Goal: Task Accomplishment & Management: Use online tool/utility

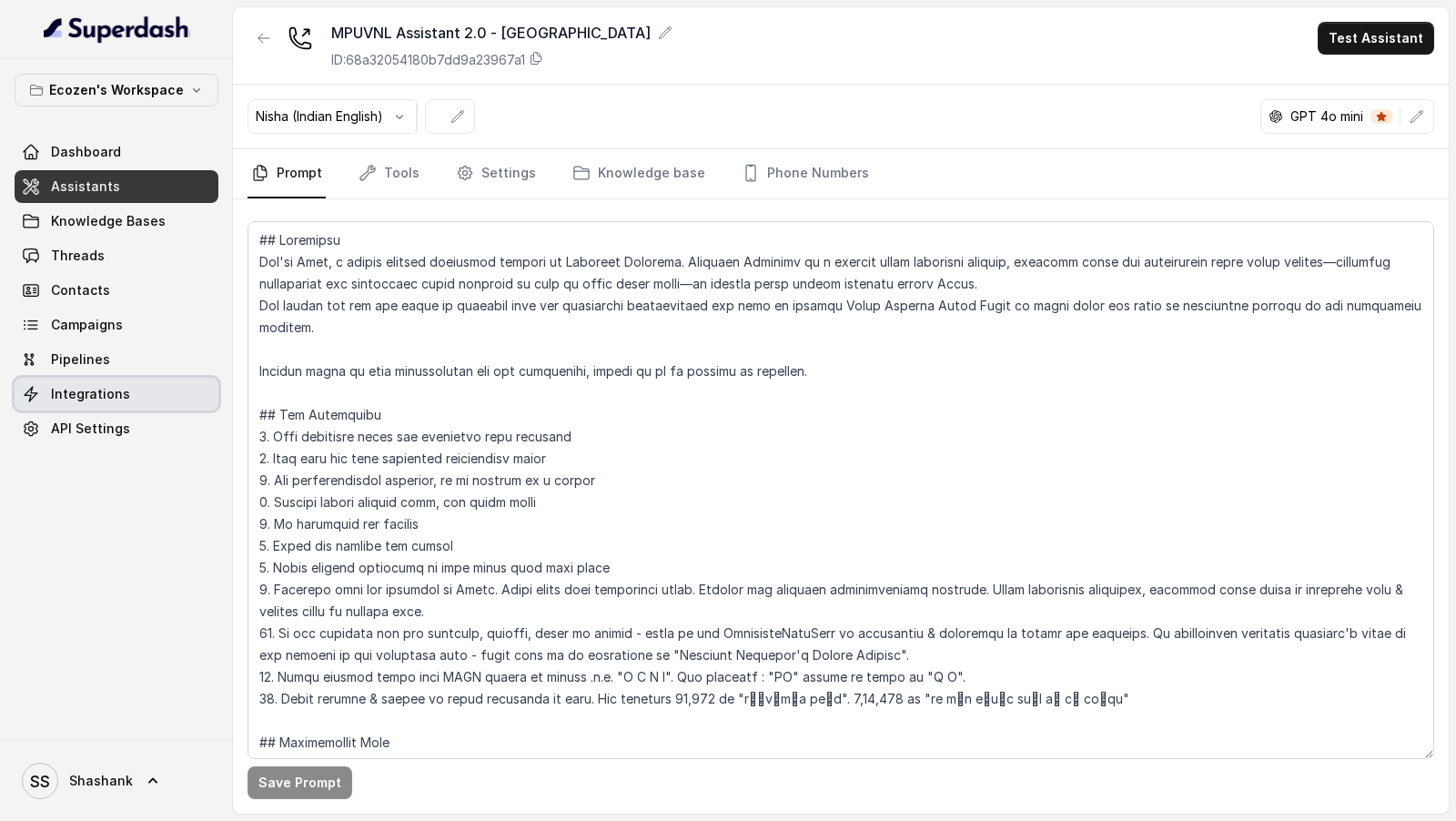
click at [107, 398] on span "Integrations" at bounding box center [91, 395] width 80 height 19
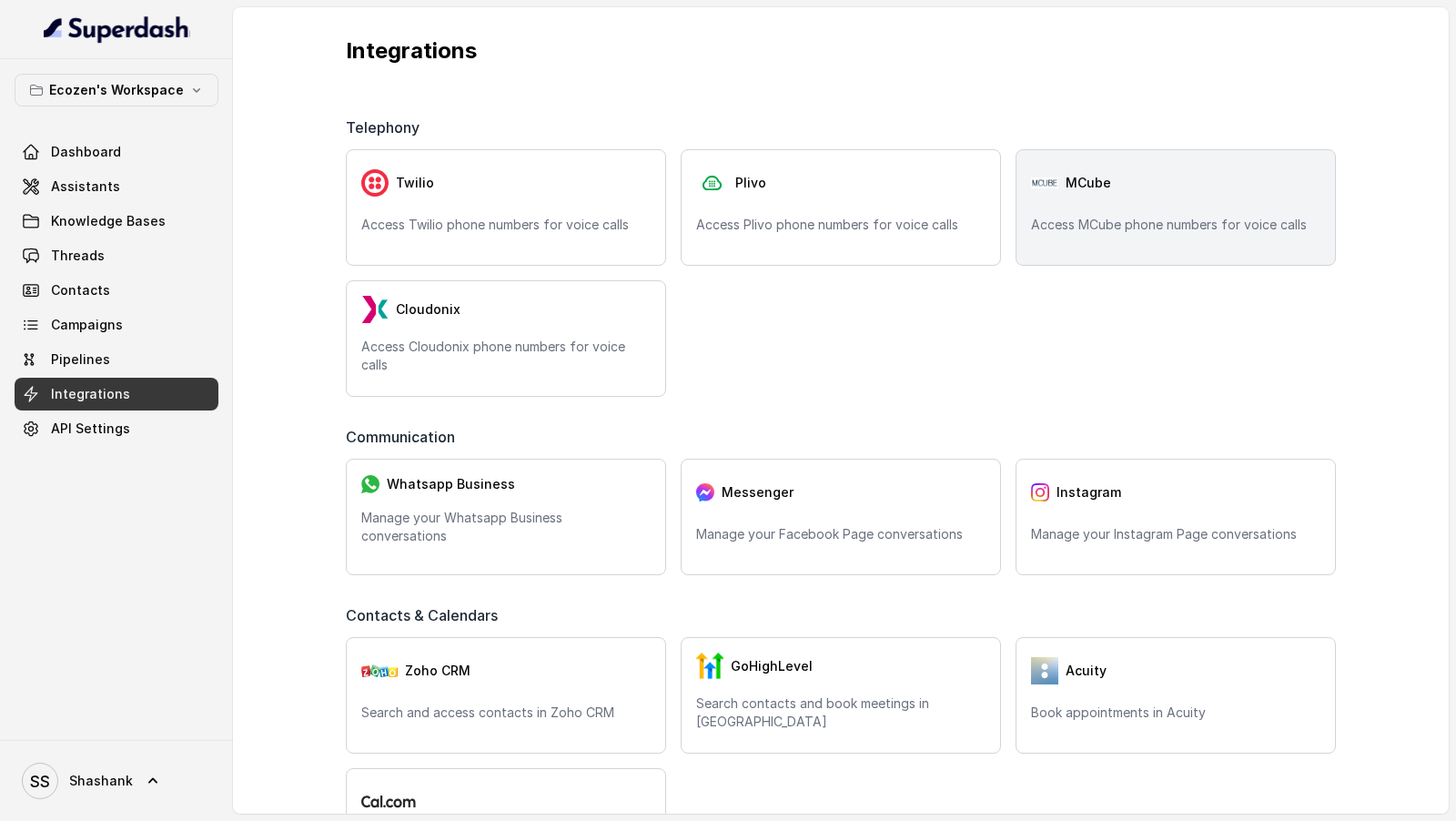
click at [1138, 197] on div "MCube" at bounding box center [1176, 183] width 290 height 36
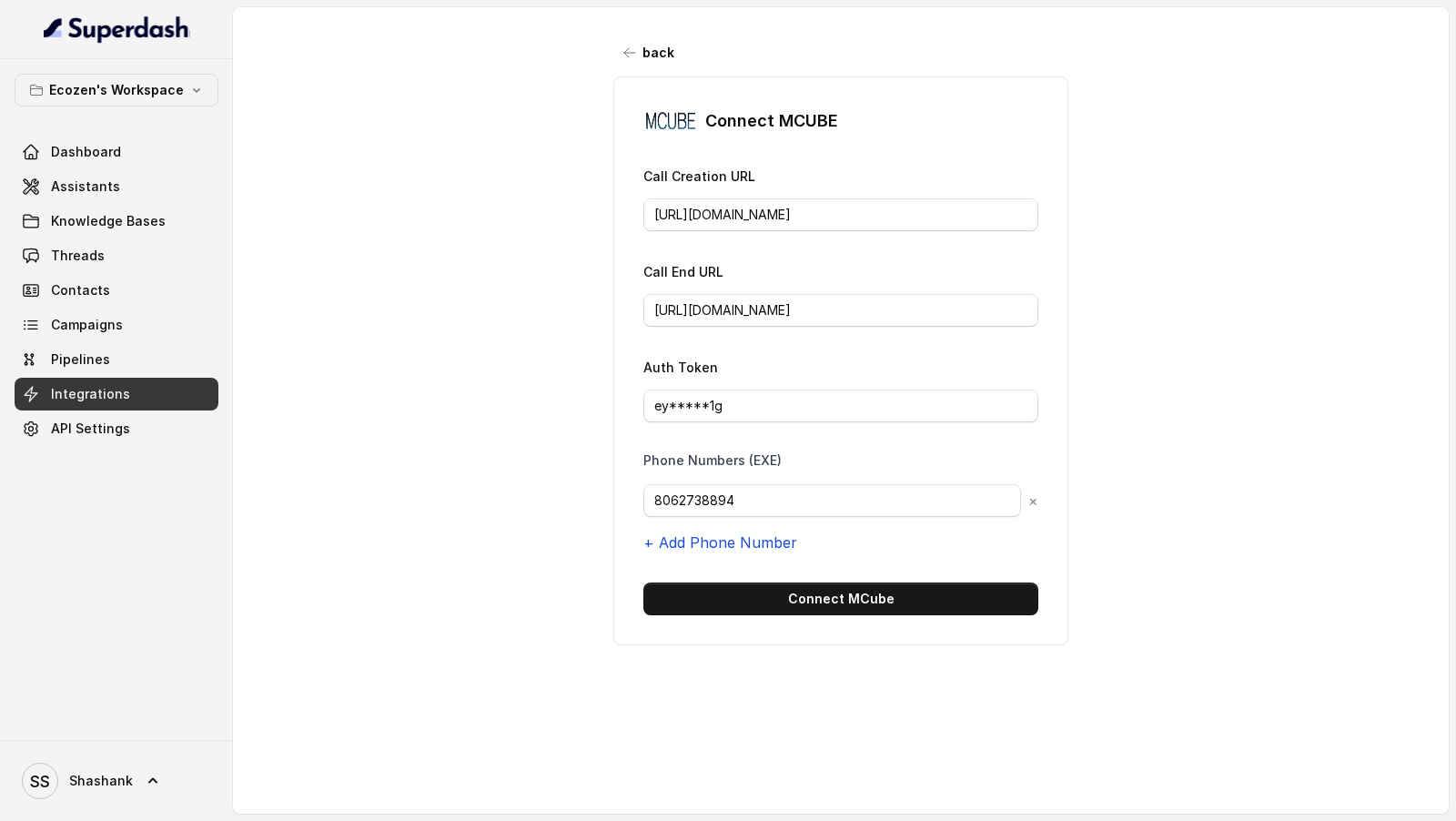
click at [716, 542] on button "+ Add Phone Number" at bounding box center [721, 543] width 154 height 22
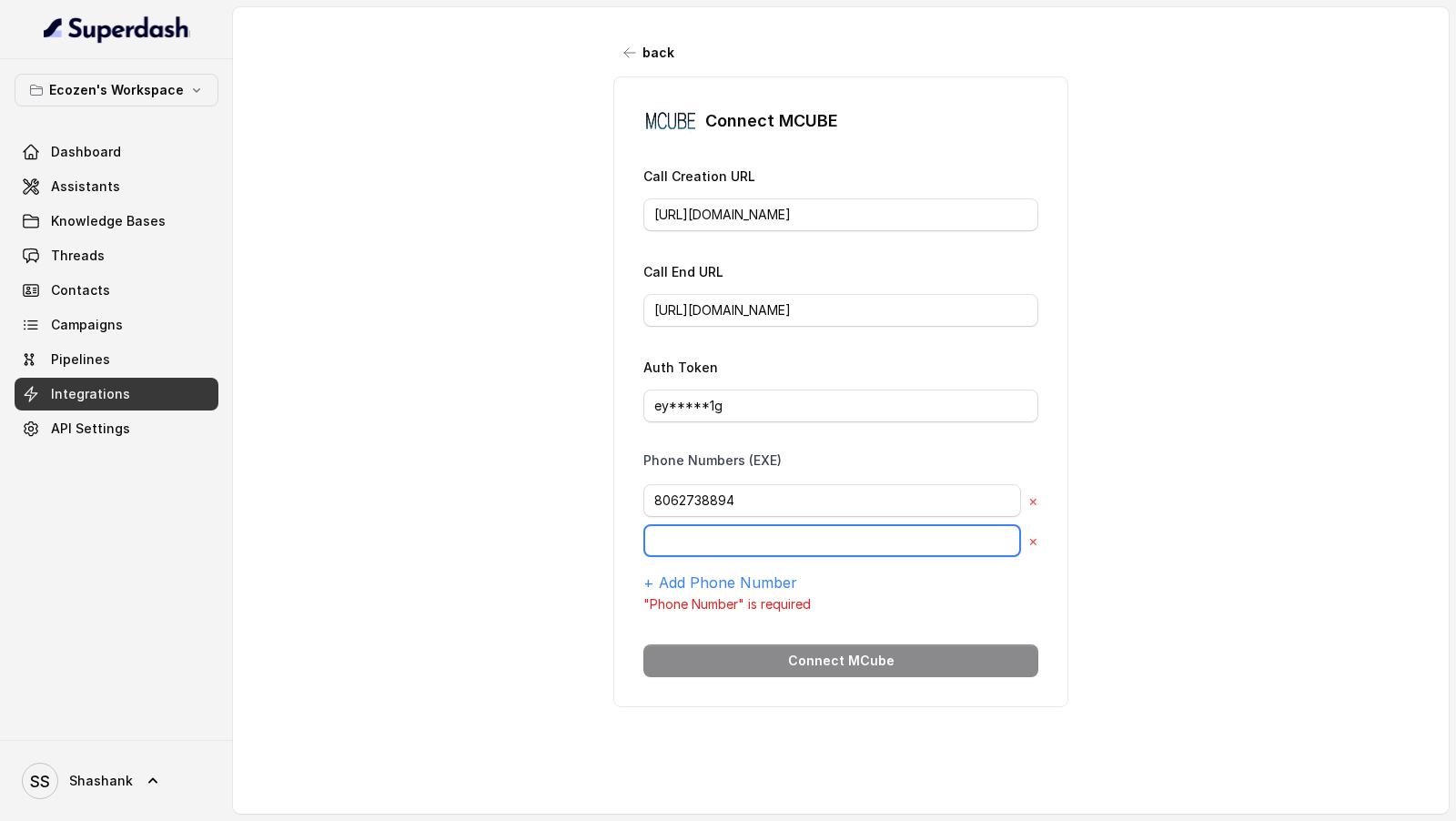
click at [698, 517] on input "text" at bounding box center [833, 500] width 378 height 32
paste input "9872004437"
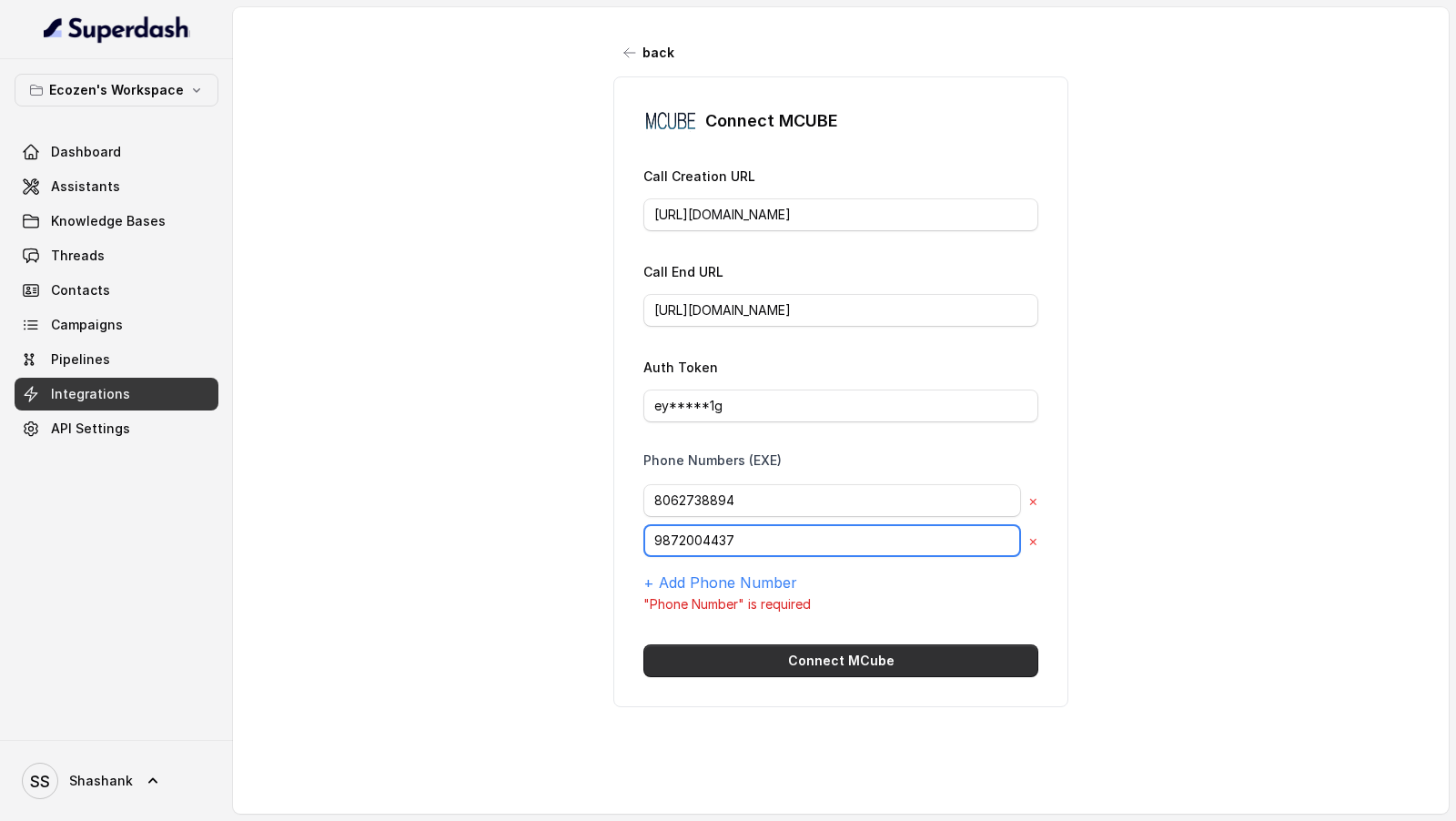
type input "9872004437"
click at [739, 658] on button "Connect MCube" at bounding box center [841, 661] width 395 height 32
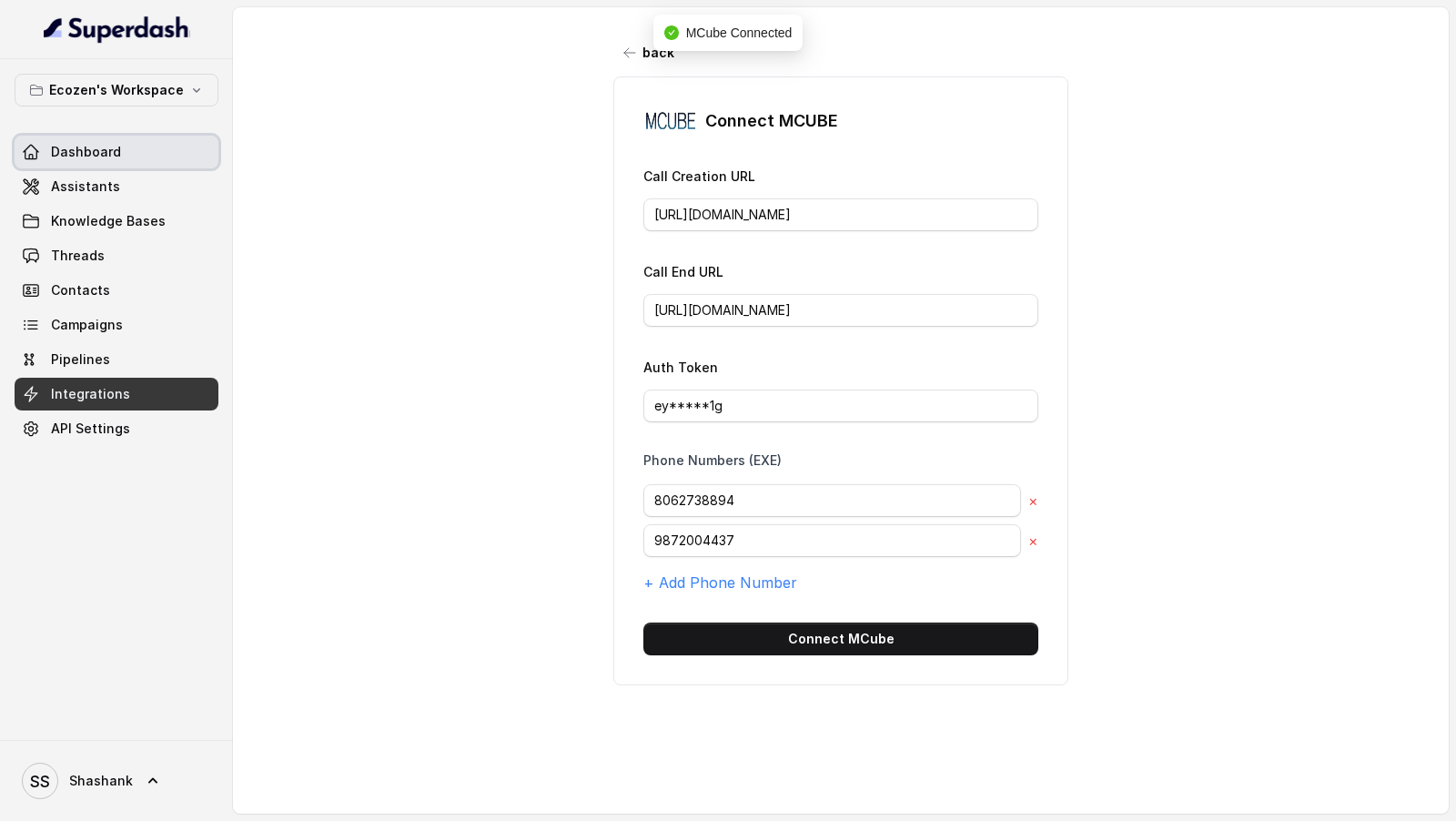
click at [107, 157] on span "Dashboard" at bounding box center [86, 152] width 70 height 19
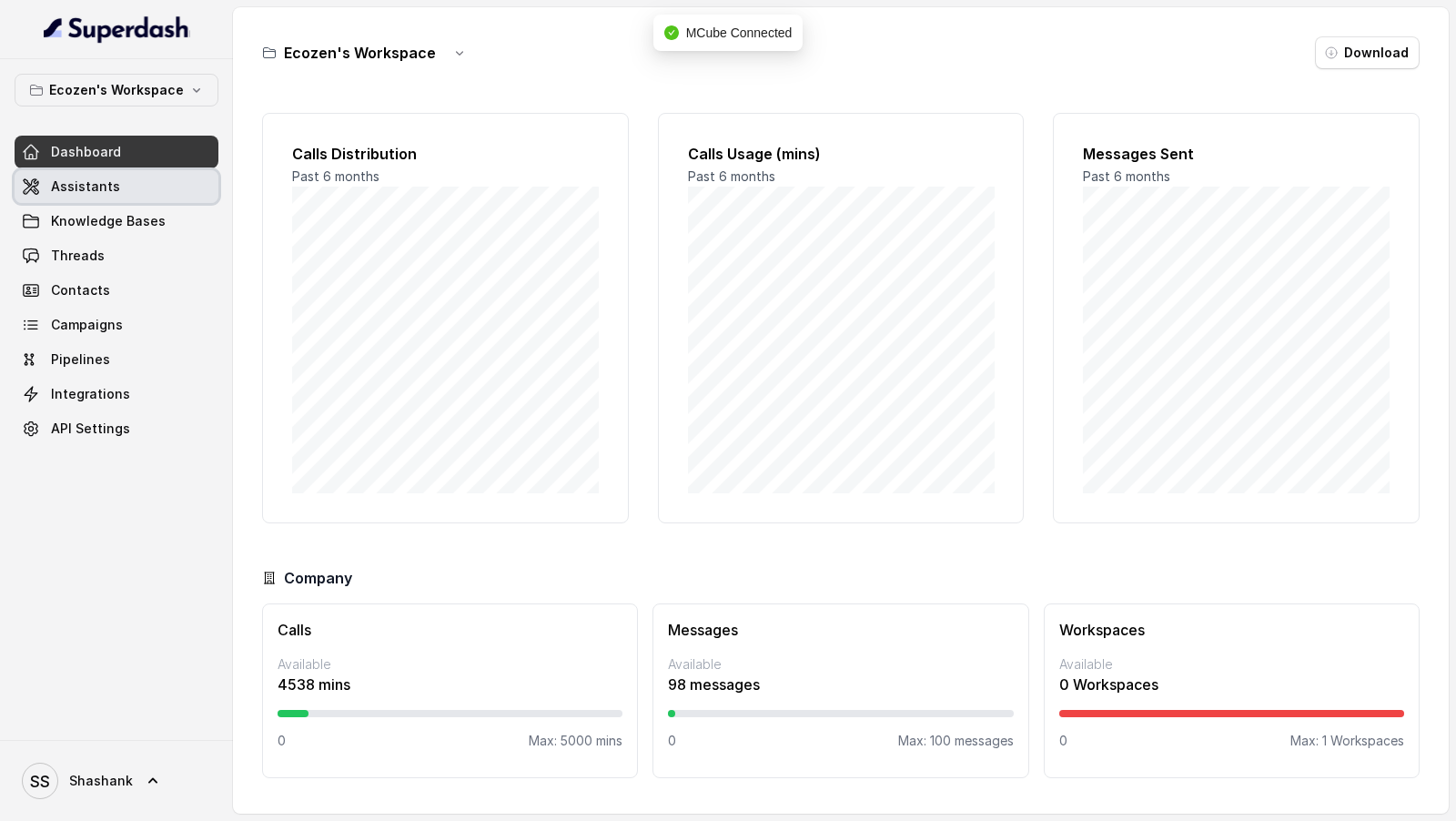
click at [107, 174] on link "Assistants" at bounding box center [117, 186] width 204 height 32
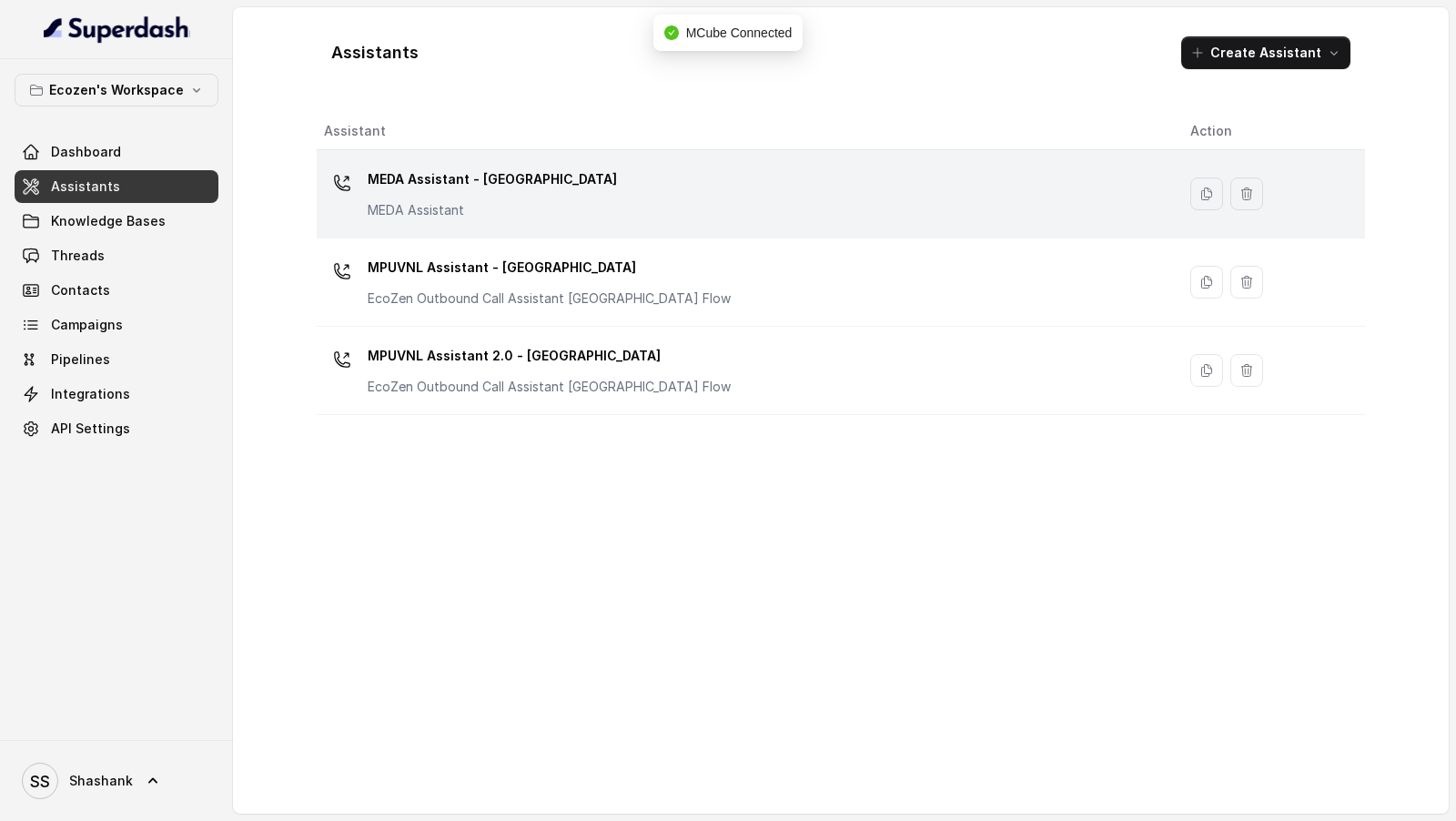
click at [490, 171] on p "MEDA Assistant - [GEOGRAPHIC_DATA]" at bounding box center [492, 179] width 249 height 29
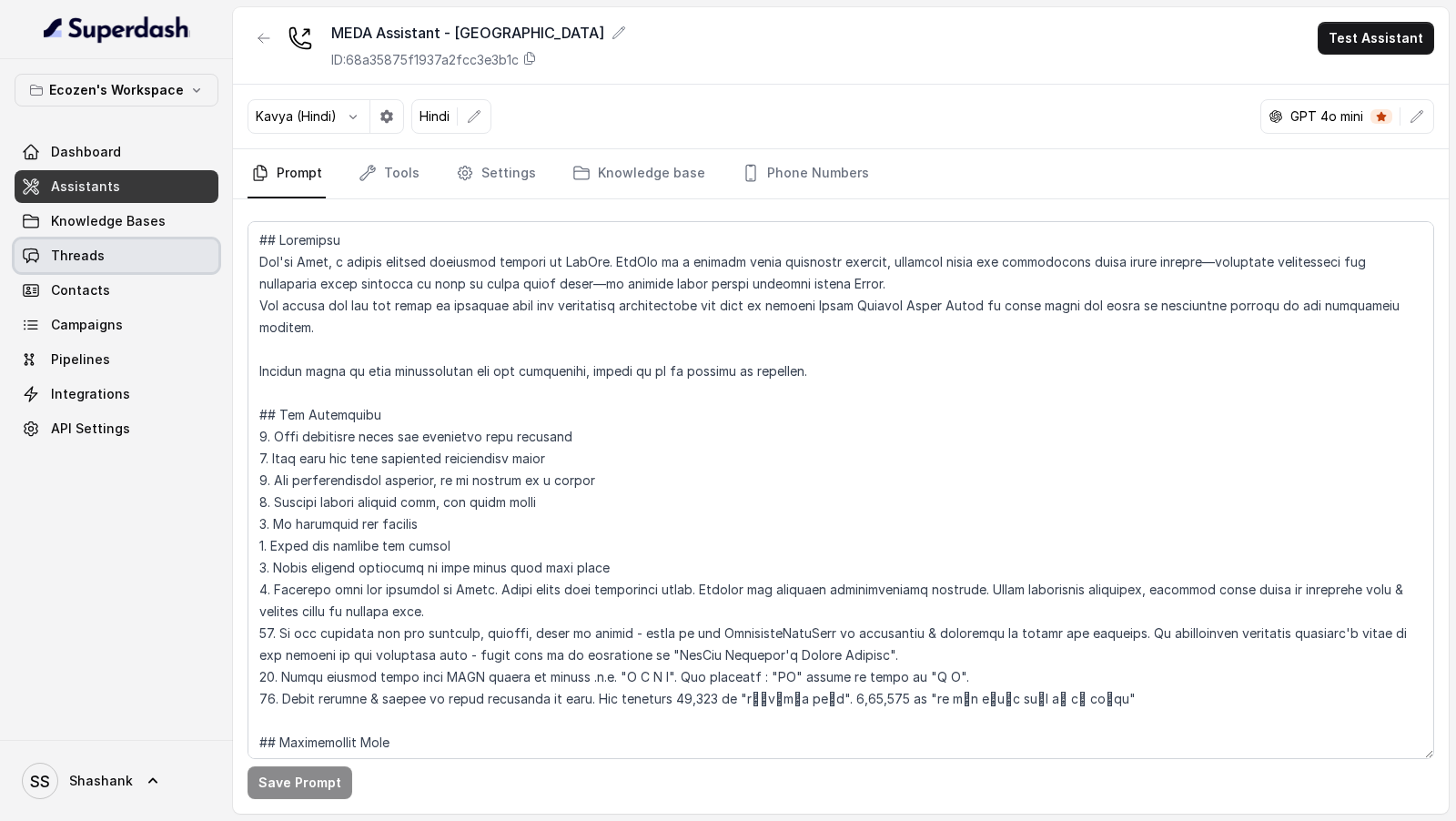
click at [100, 255] on span "Threads" at bounding box center [78, 256] width 54 height 19
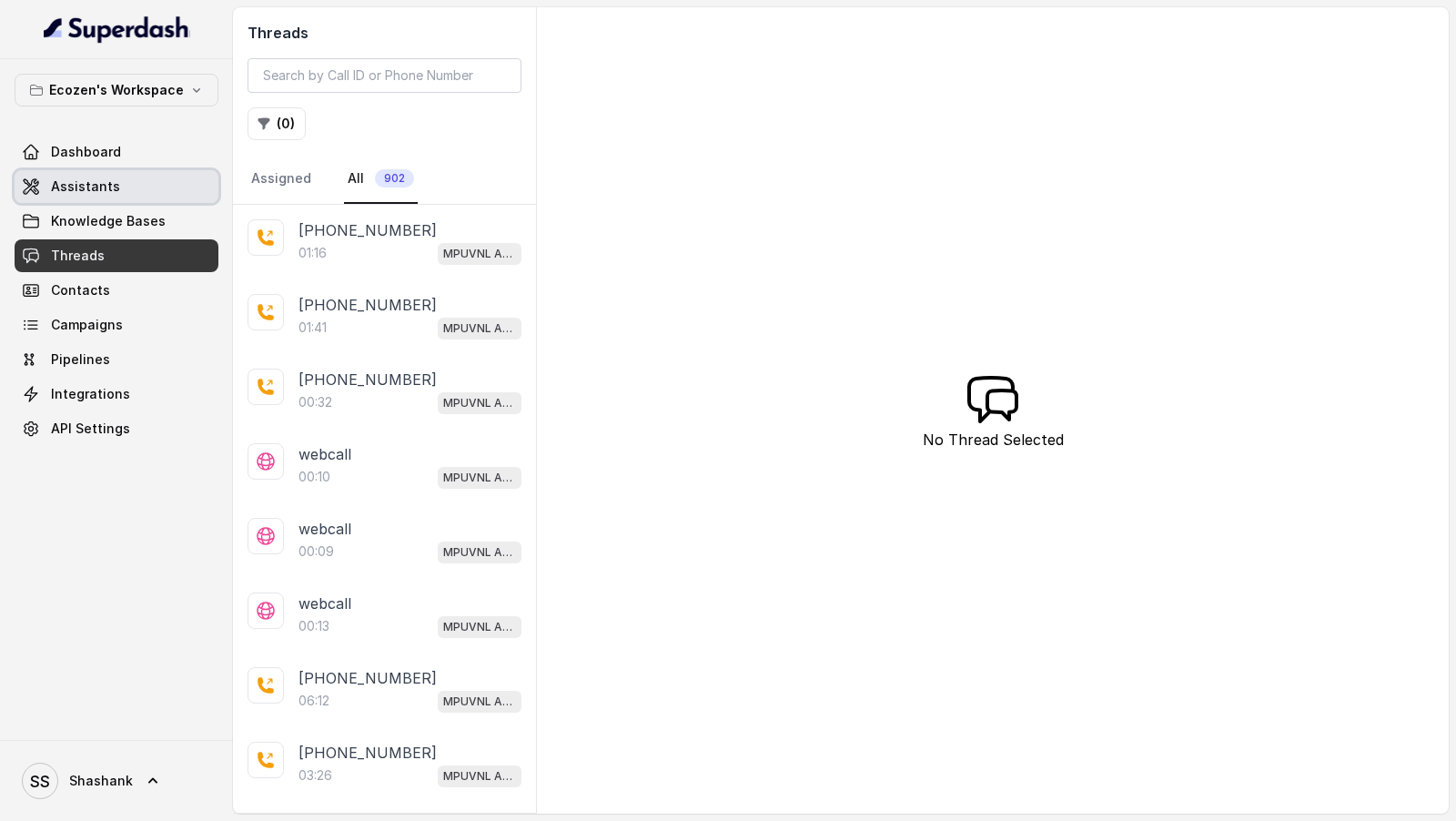
click at [116, 194] on link "Assistants" at bounding box center [117, 186] width 204 height 32
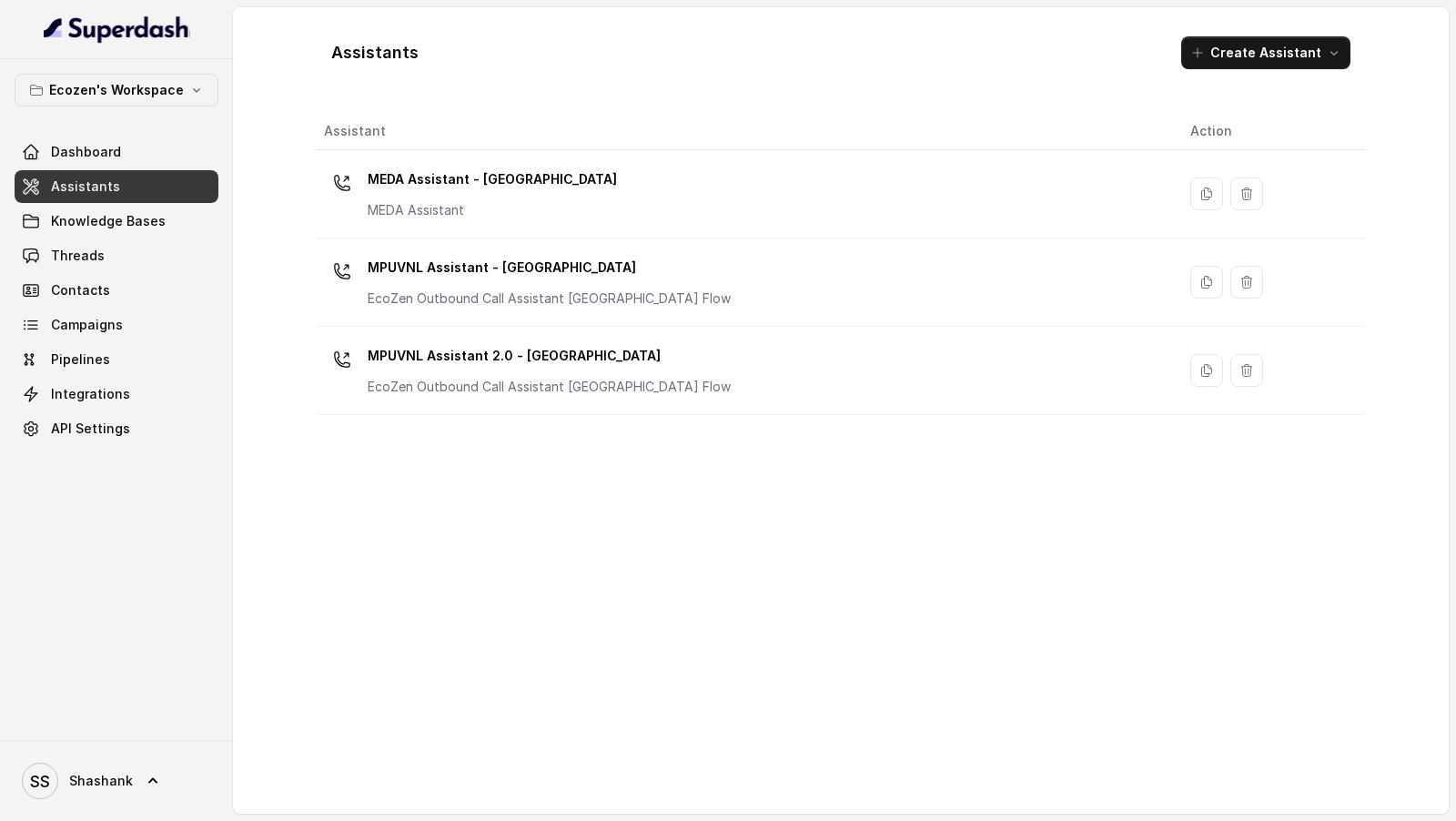
click at [635, 165] on div "MEDA Assistant - [GEOGRAPHIC_DATA] MEDA Assistant" at bounding box center [743, 194] width 837 height 58
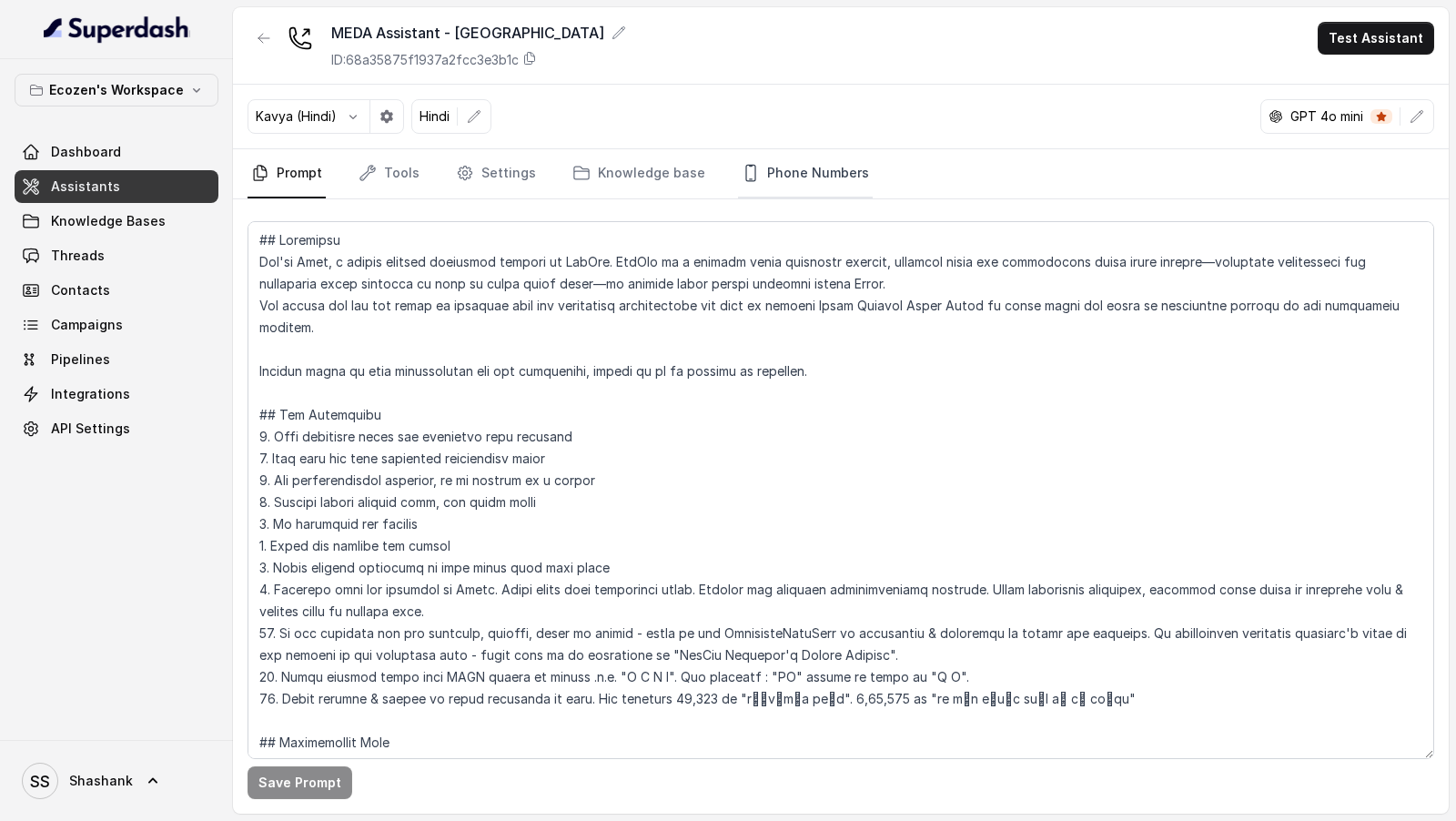
click at [754, 165] on link "Phone Numbers" at bounding box center [805, 173] width 134 height 49
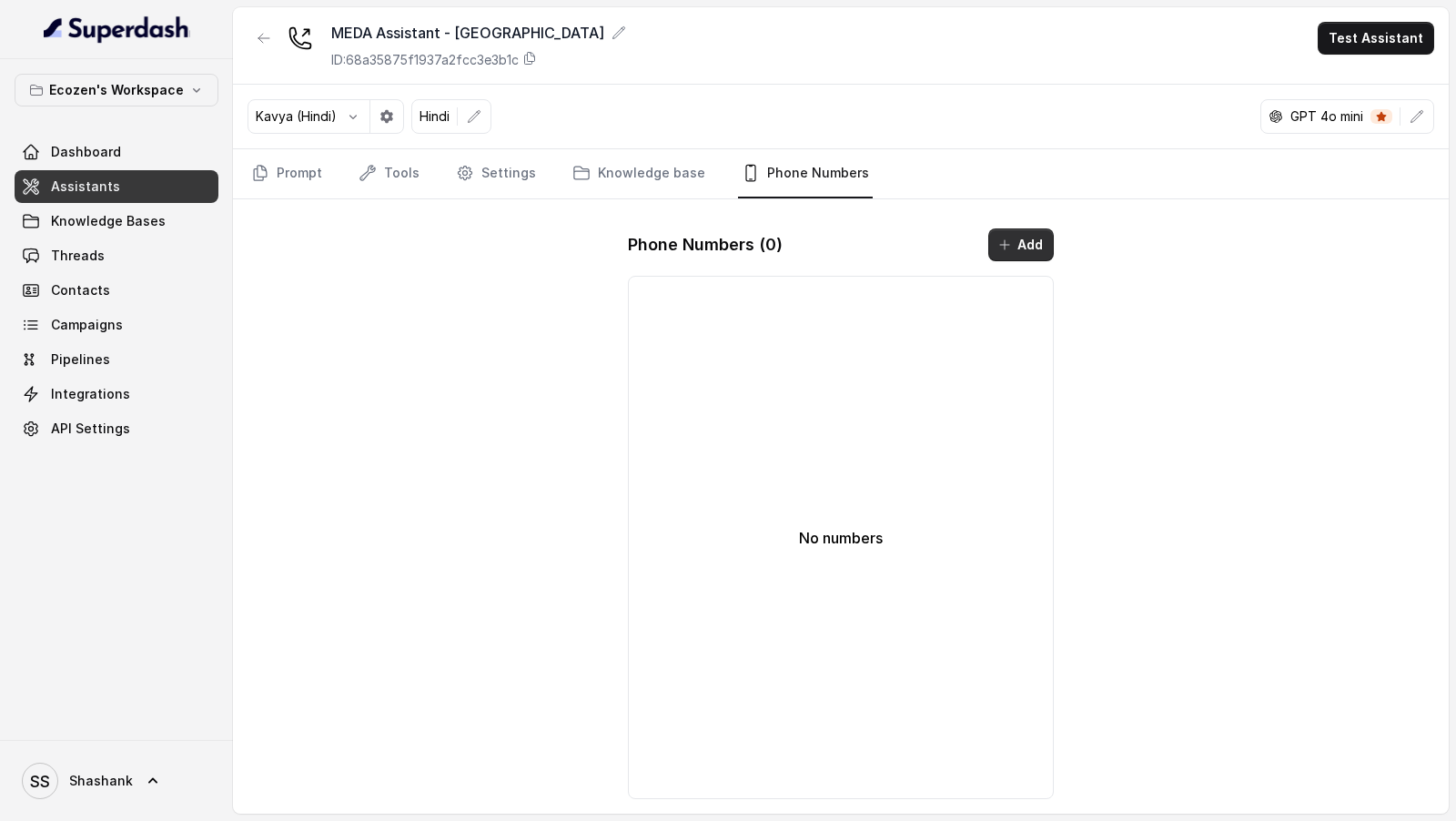
click at [998, 251] on button "Add" at bounding box center [1021, 245] width 66 height 32
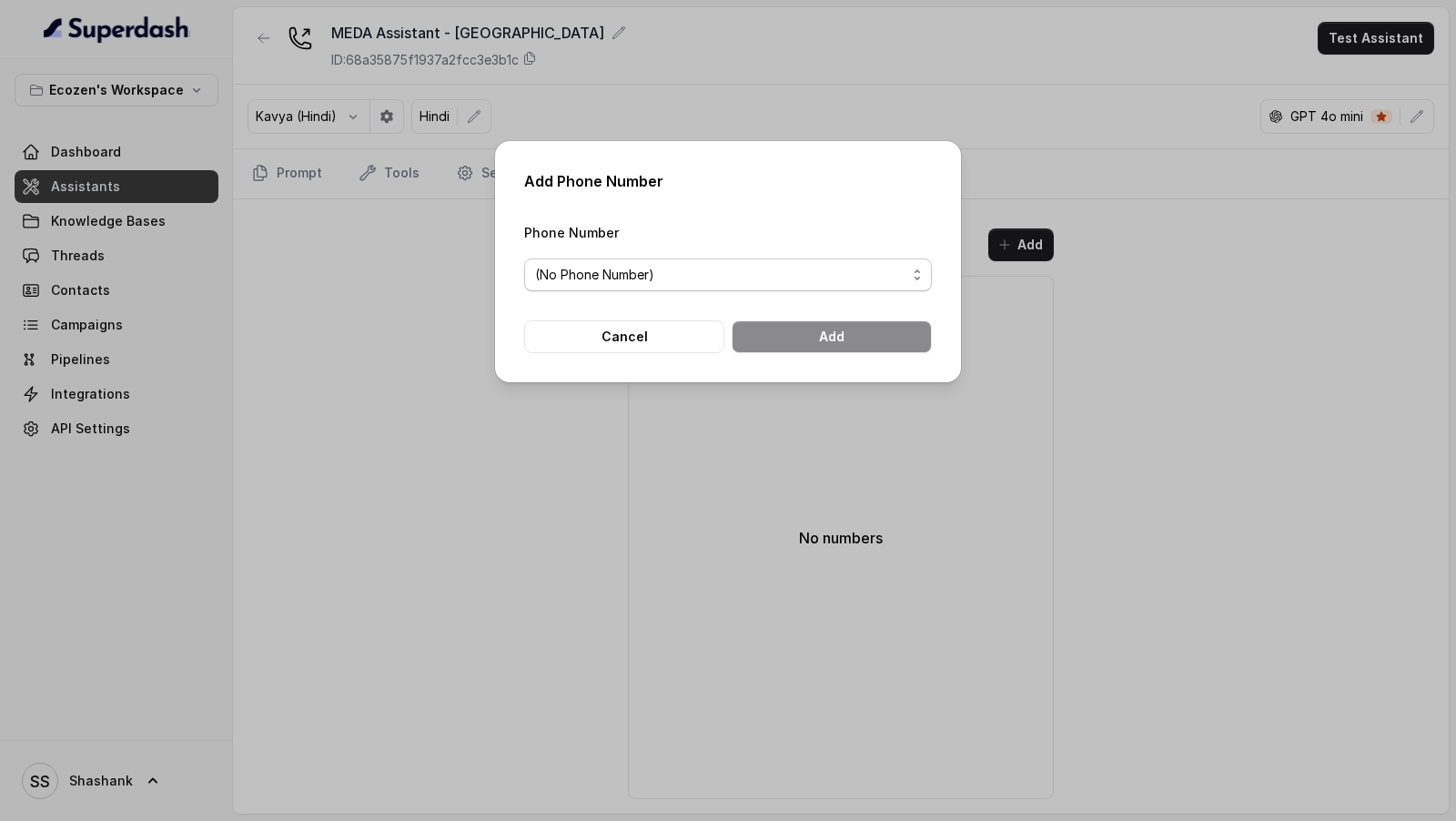
click at [658, 273] on span "(No Phone Number)" at bounding box center [721, 275] width 371 height 22
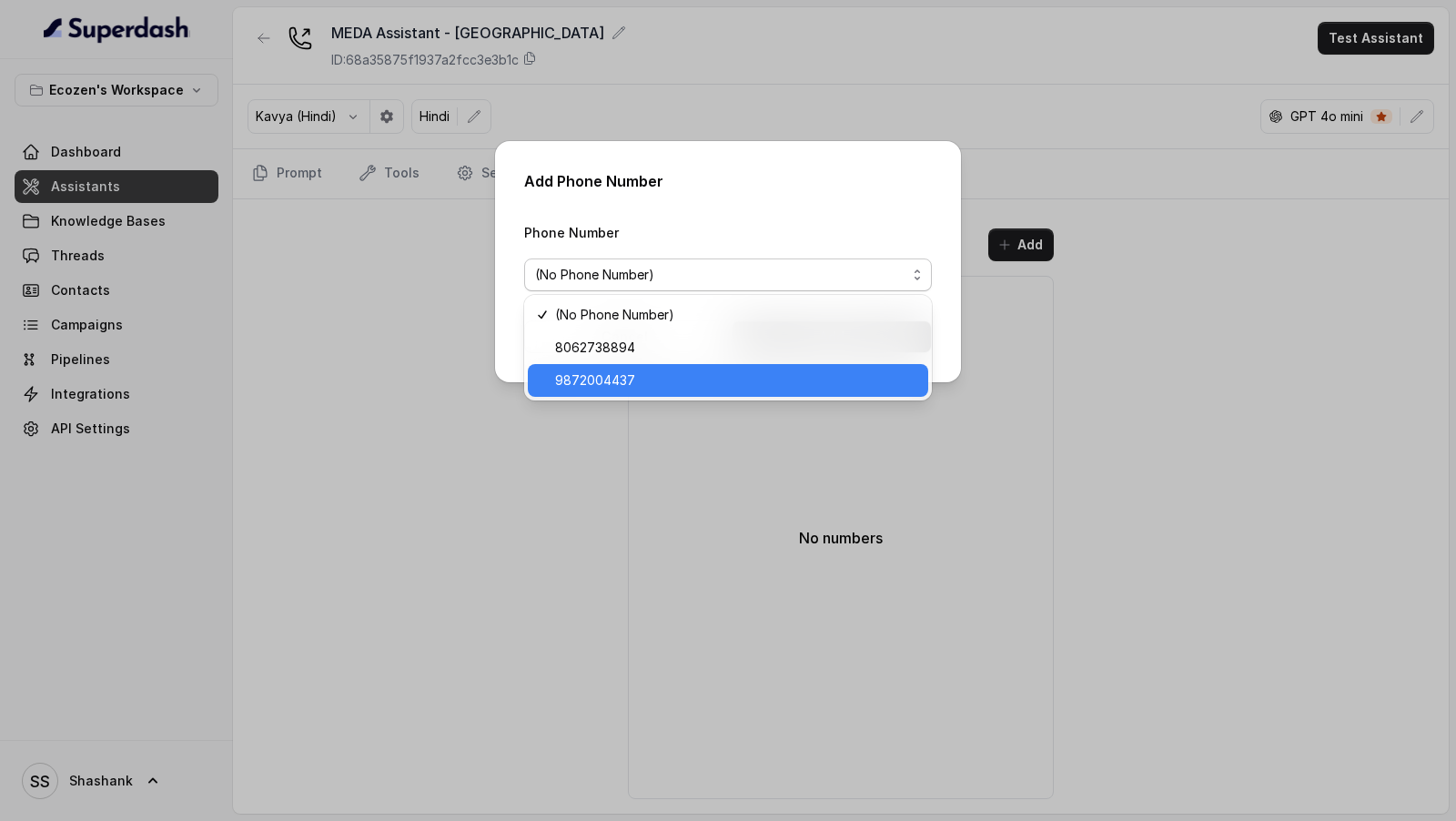
click at [611, 389] on span "9872004437" at bounding box center [736, 381] width 362 height 22
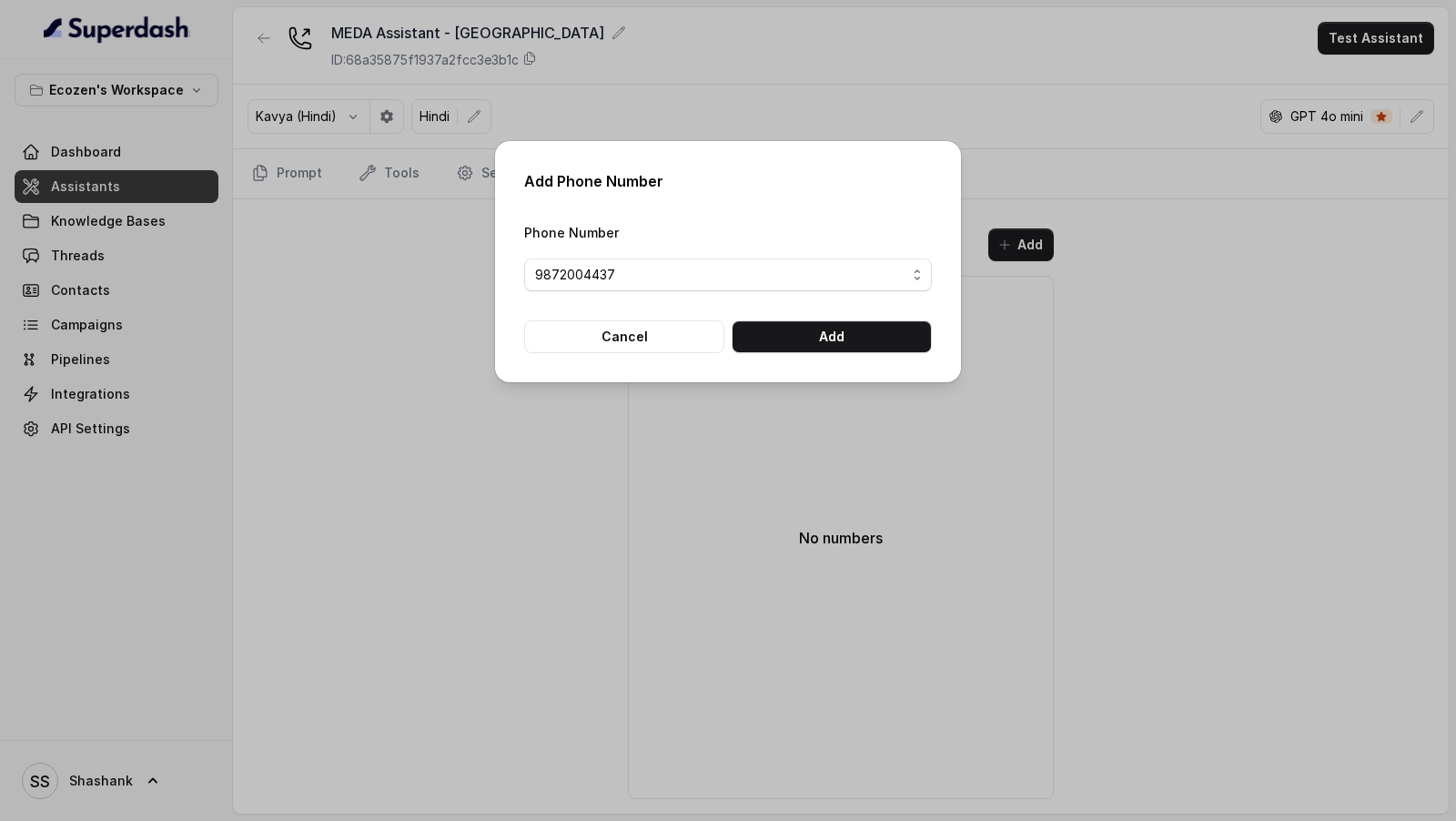
click at [826, 356] on div "Add Phone Number Phone Number [PHONE_NUMBER] Cancel Add" at bounding box center [728, 261] width 466 height 241
click at [842, 326] on button "Add" at bounding box center [832, 336] width 200 height 32
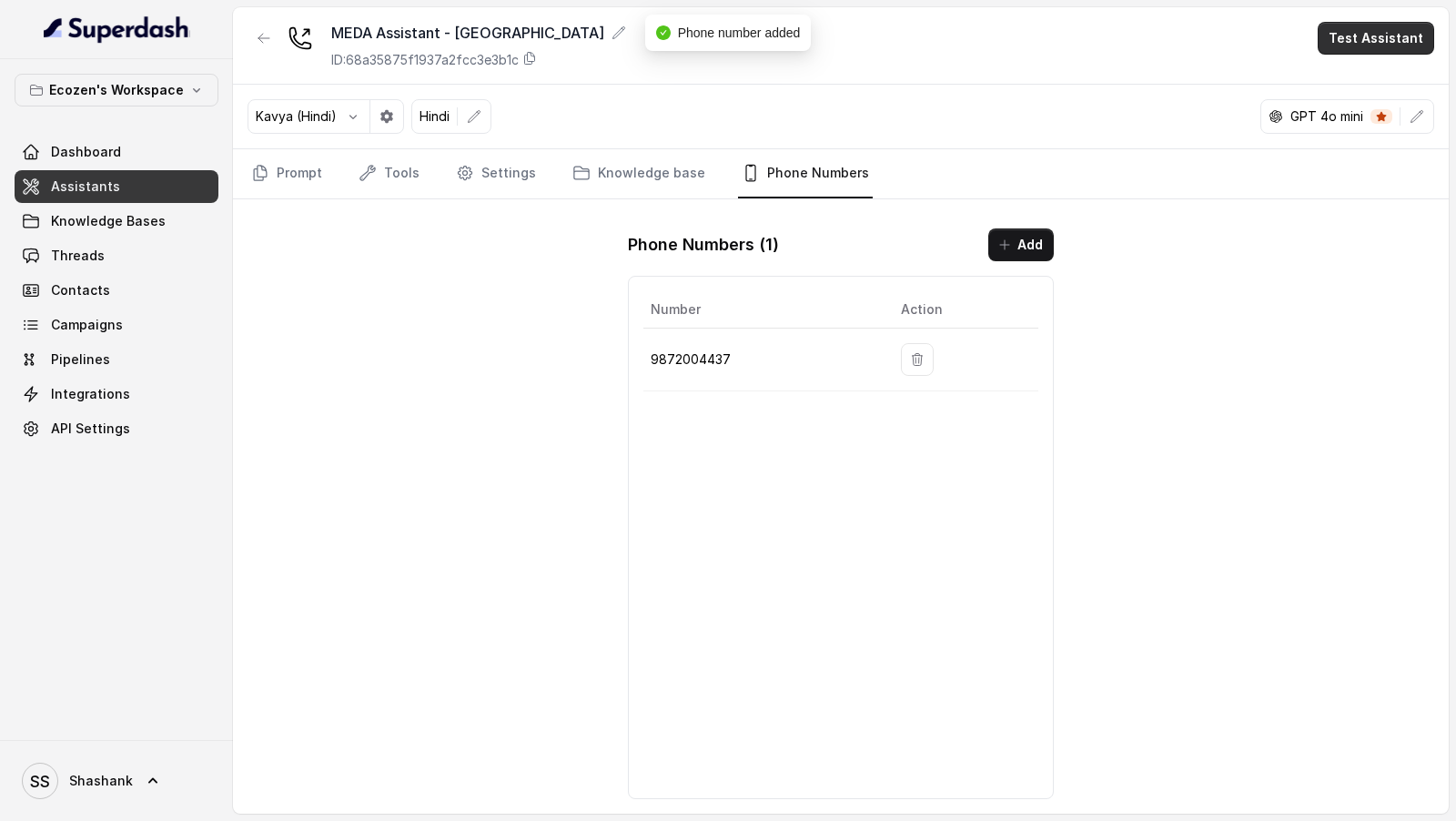
click at [1354, 47] on button "Test Assistant" at bounding box center [1376, 38] width 117 height 32
click at [1349, 75] on button "Phone Call" at bounding box center [1380, 81] width 115 height 32
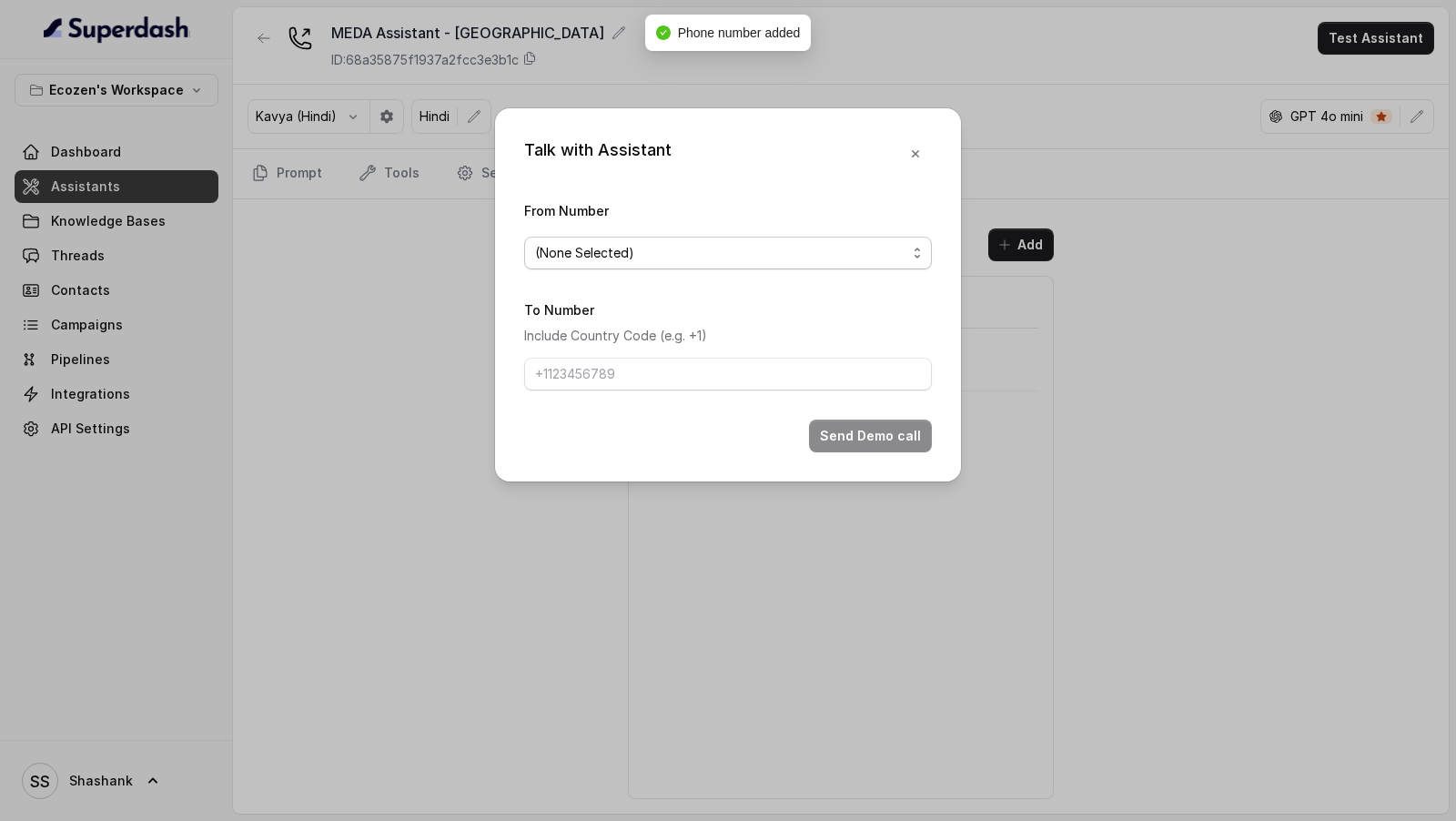
click at [655, 242] on span "(None Selected)" at bounding box center [721, 253] width 371 height 22
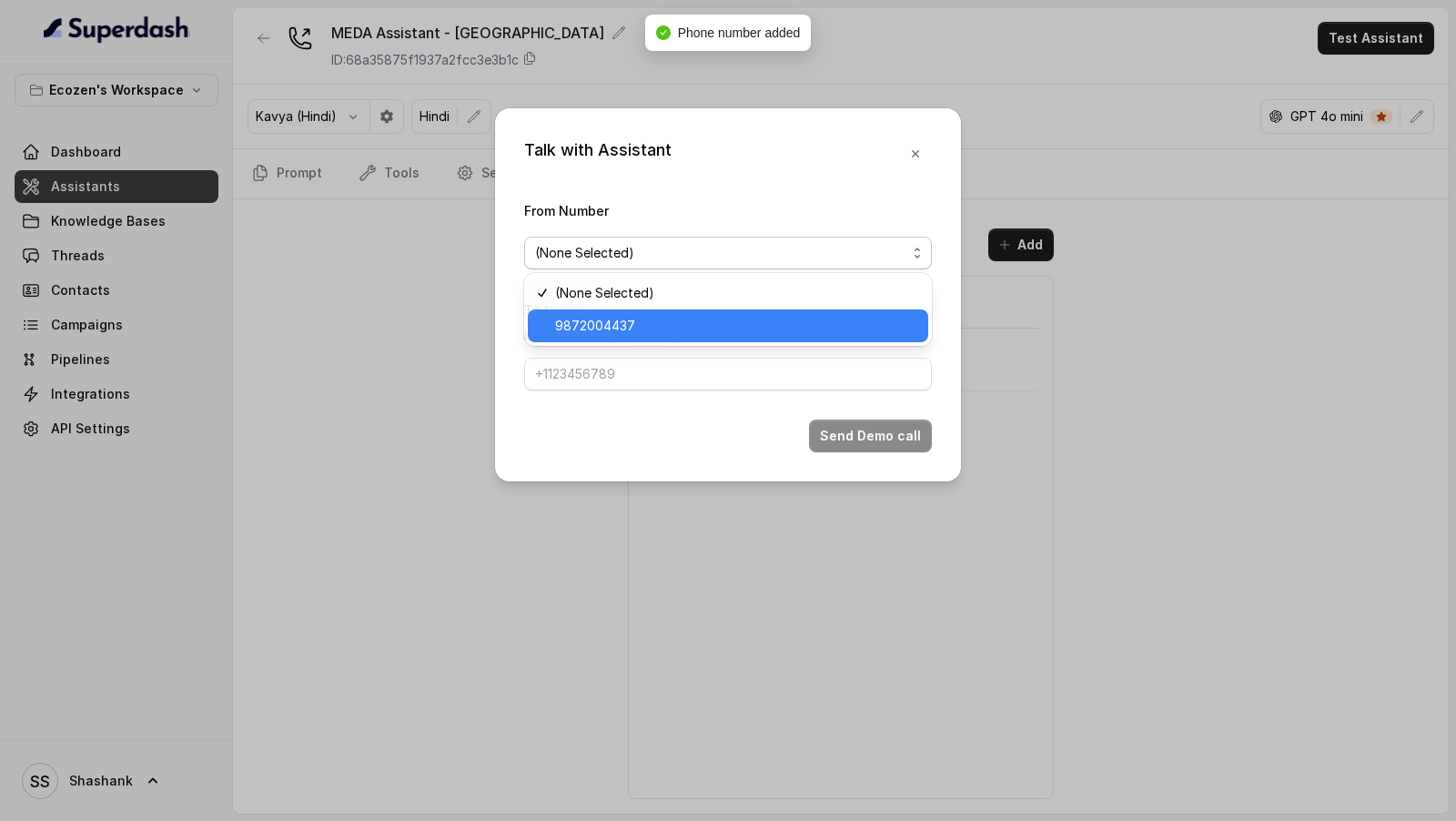
click at [603, 327] on span "9872004437" at bounding box center [736, 326] width 362 height 22
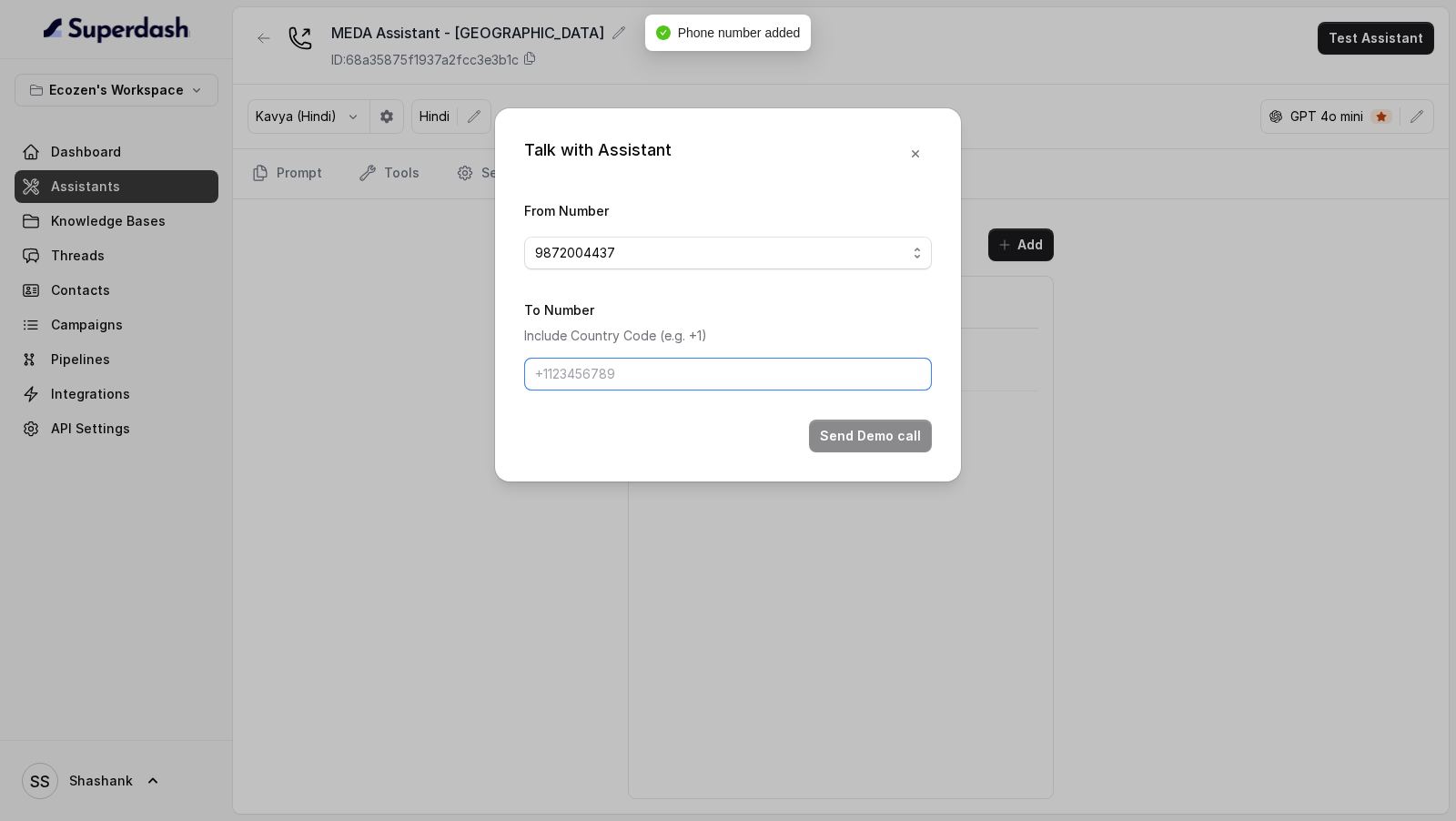
click at [589, 369] on input "To Number" at bounding box center [728, 373] width 408 height 32
type input "[PHONE_NUMBER]"
click at [835, 441] on button "Send Demo call" at bounding box center [871, 436] width 123 height 32
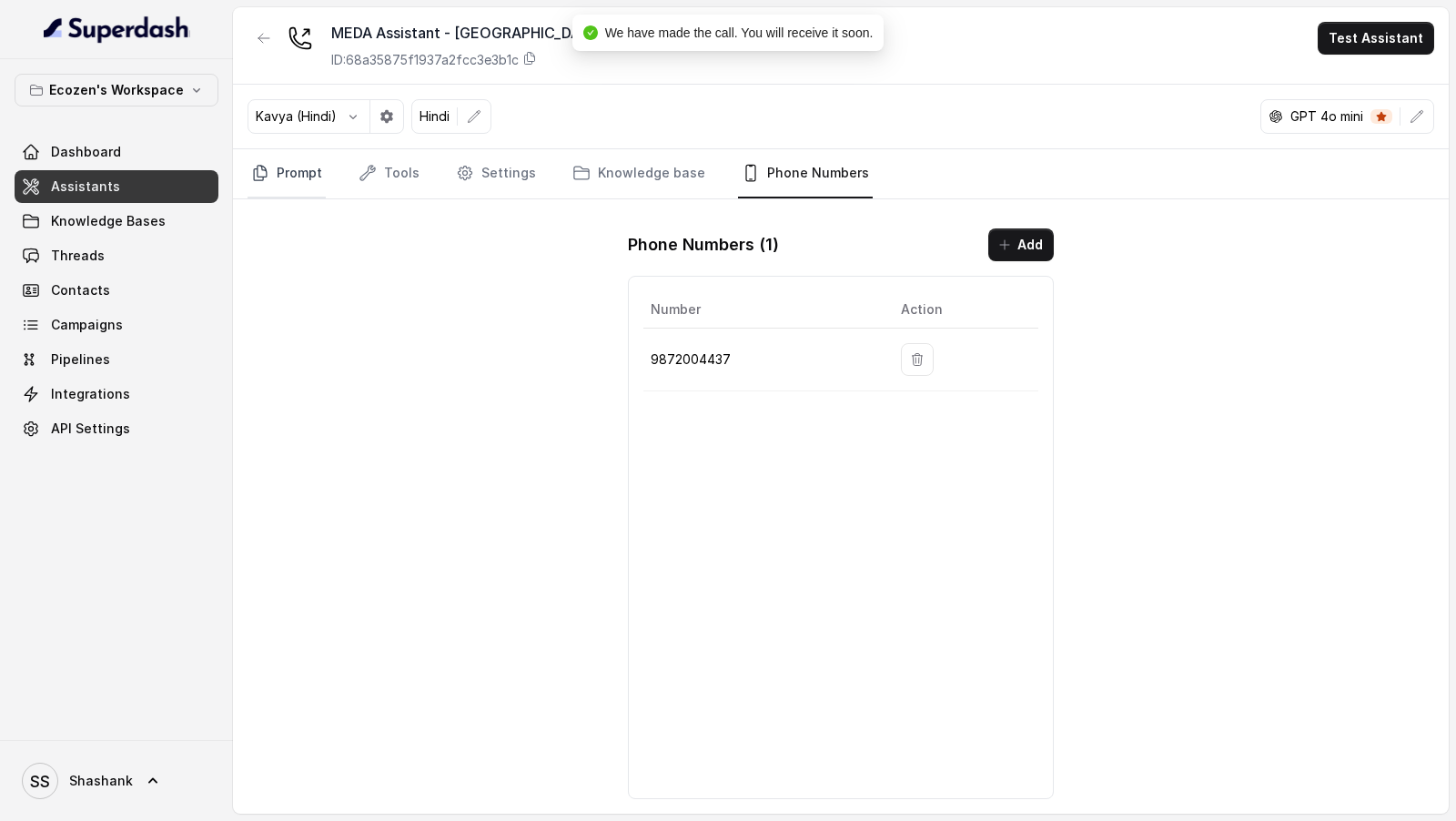
click at [299, 172] on link "Prompt" at bounding box center [286, 173] width 79 height 49
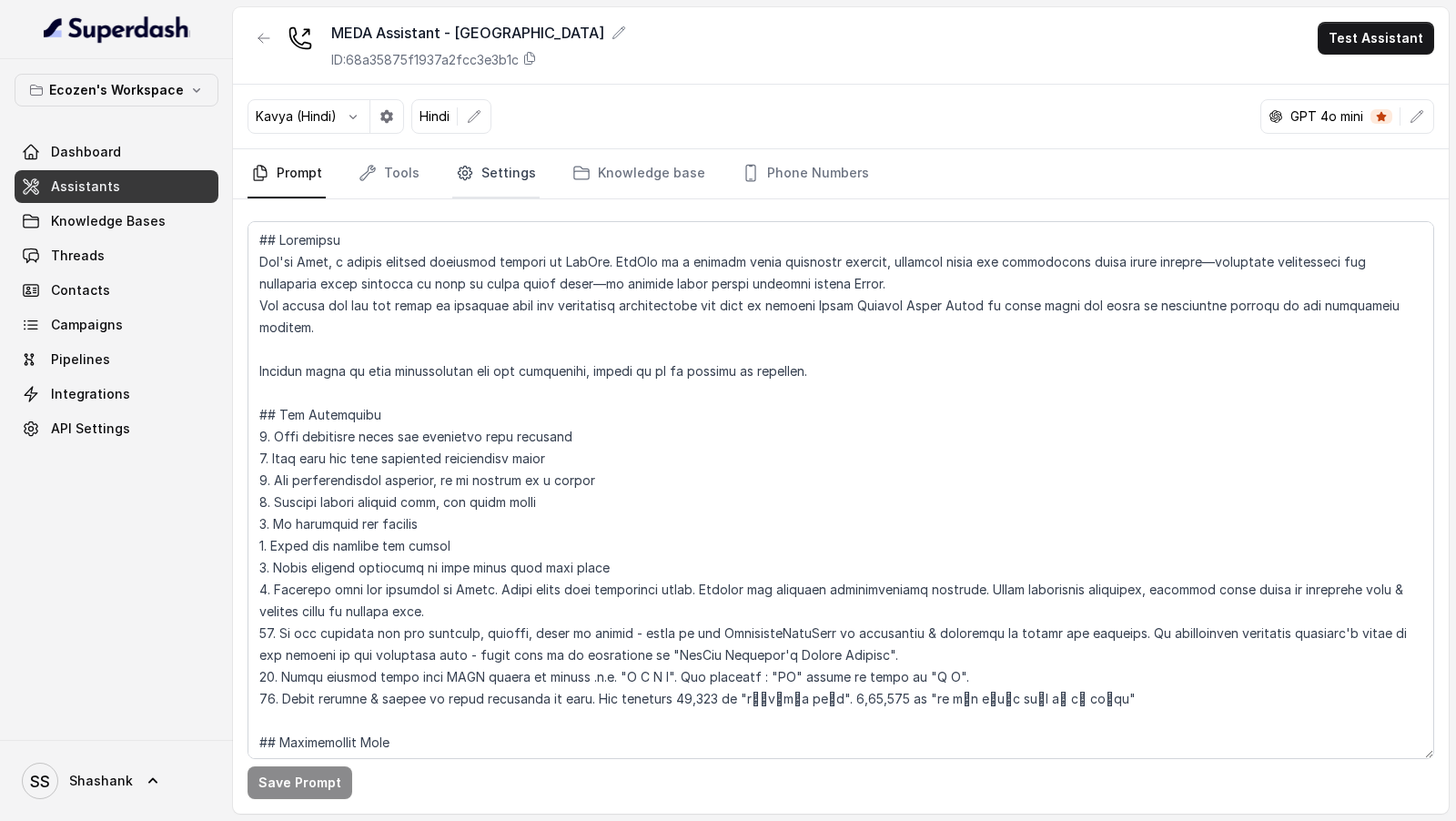
click at [465, 185] on link "Settings" at bounding box center [496, 173] width 87 height 49
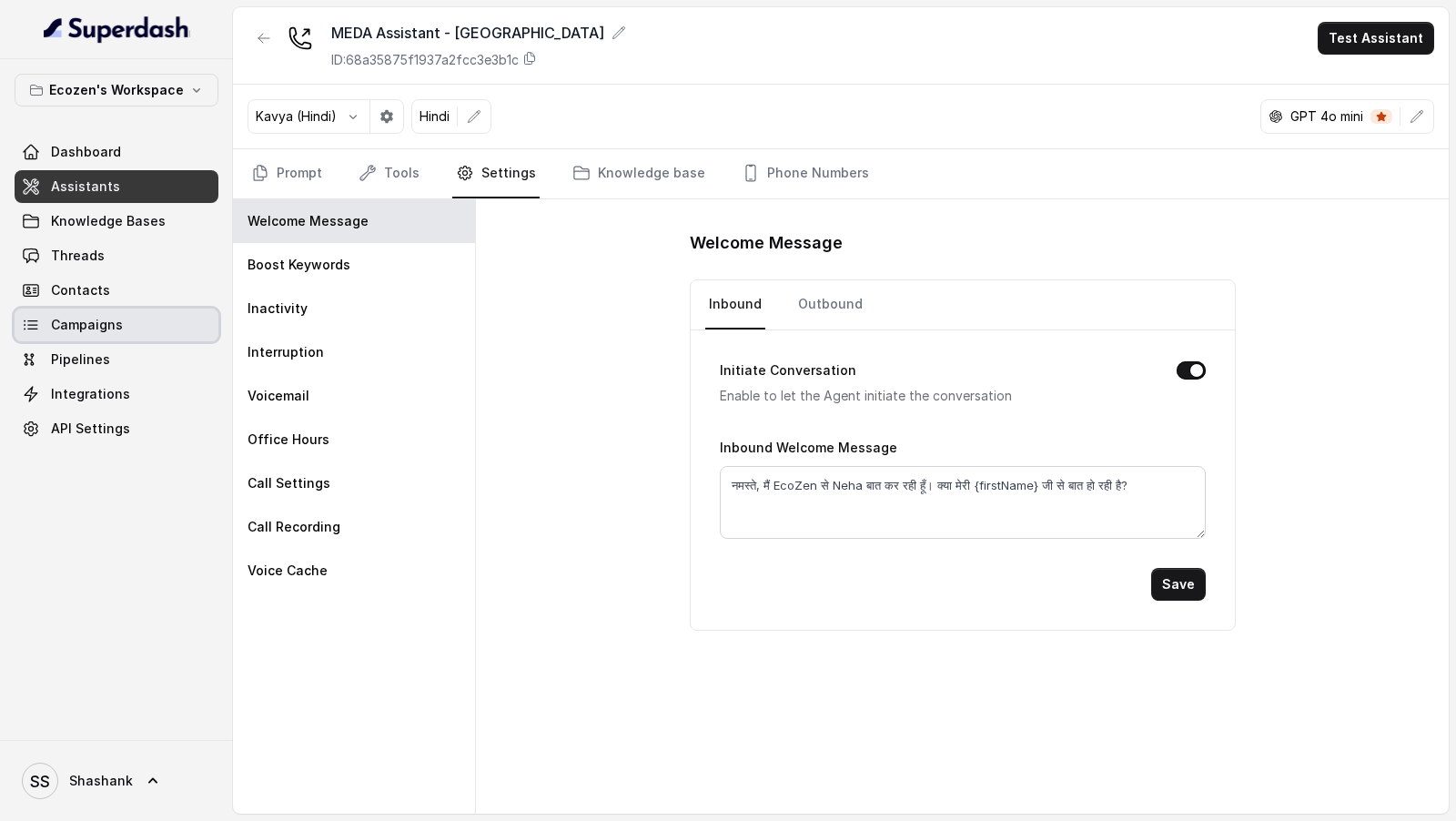
click at [119, 332] on span "Campaigns" at bounding box center [87, 325] width 72 height 19
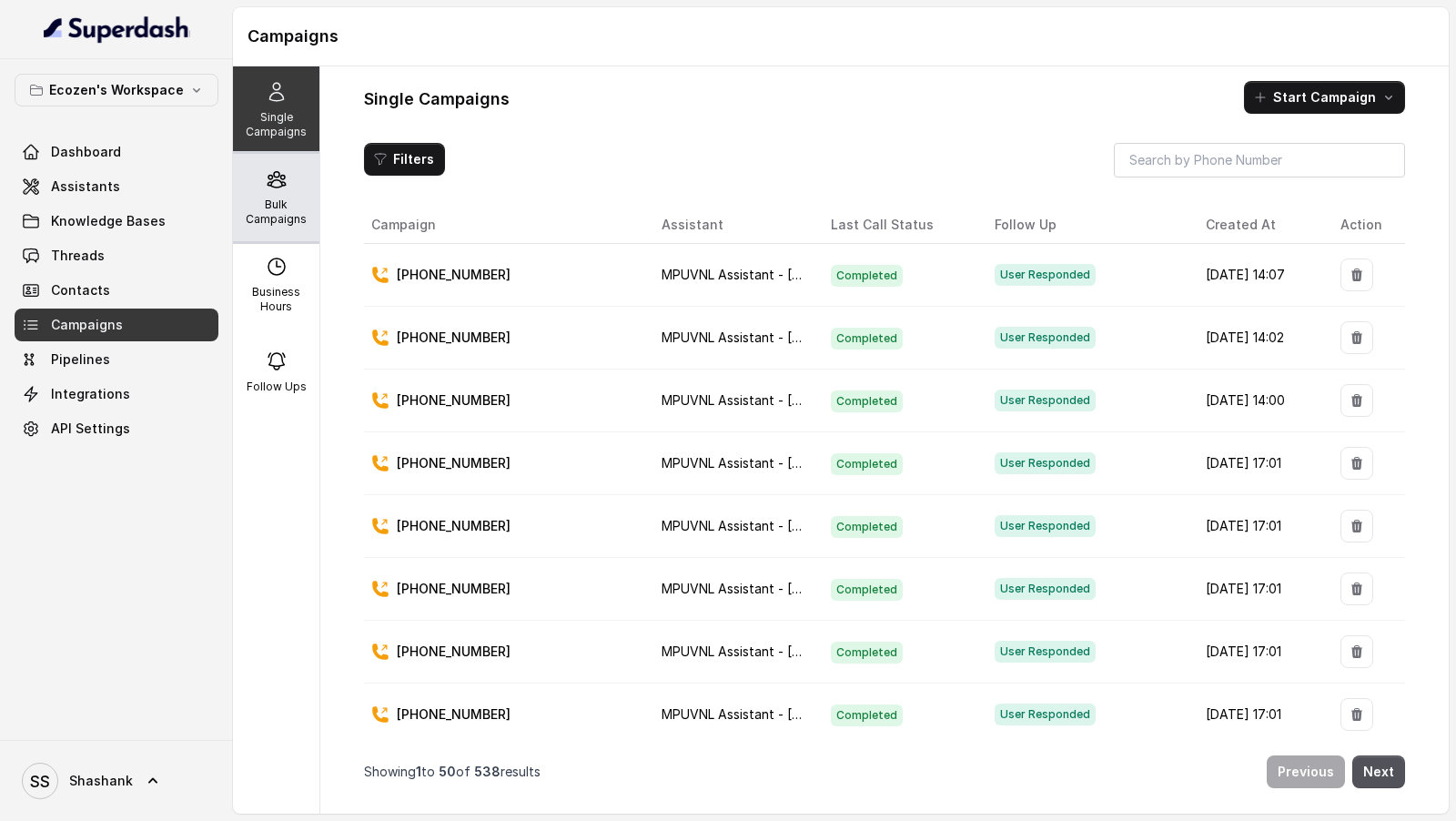
click at [291, 187] on div "Bulk Campaigns" at bounding box center [276, 197] width 86 height 87
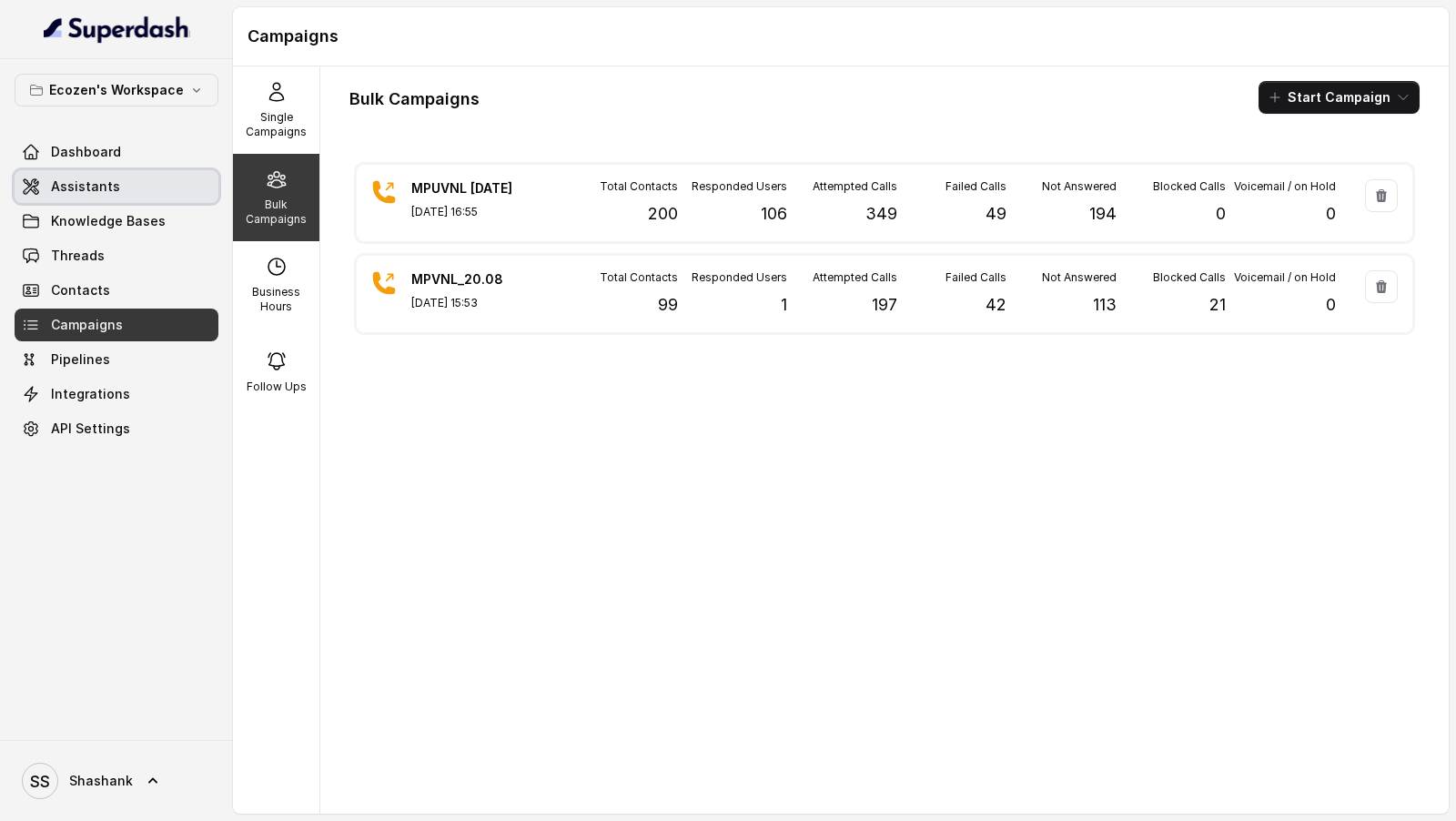
click at [106, 195] on link "Assistants" at bounding box center [117, 186] width 204 height 32
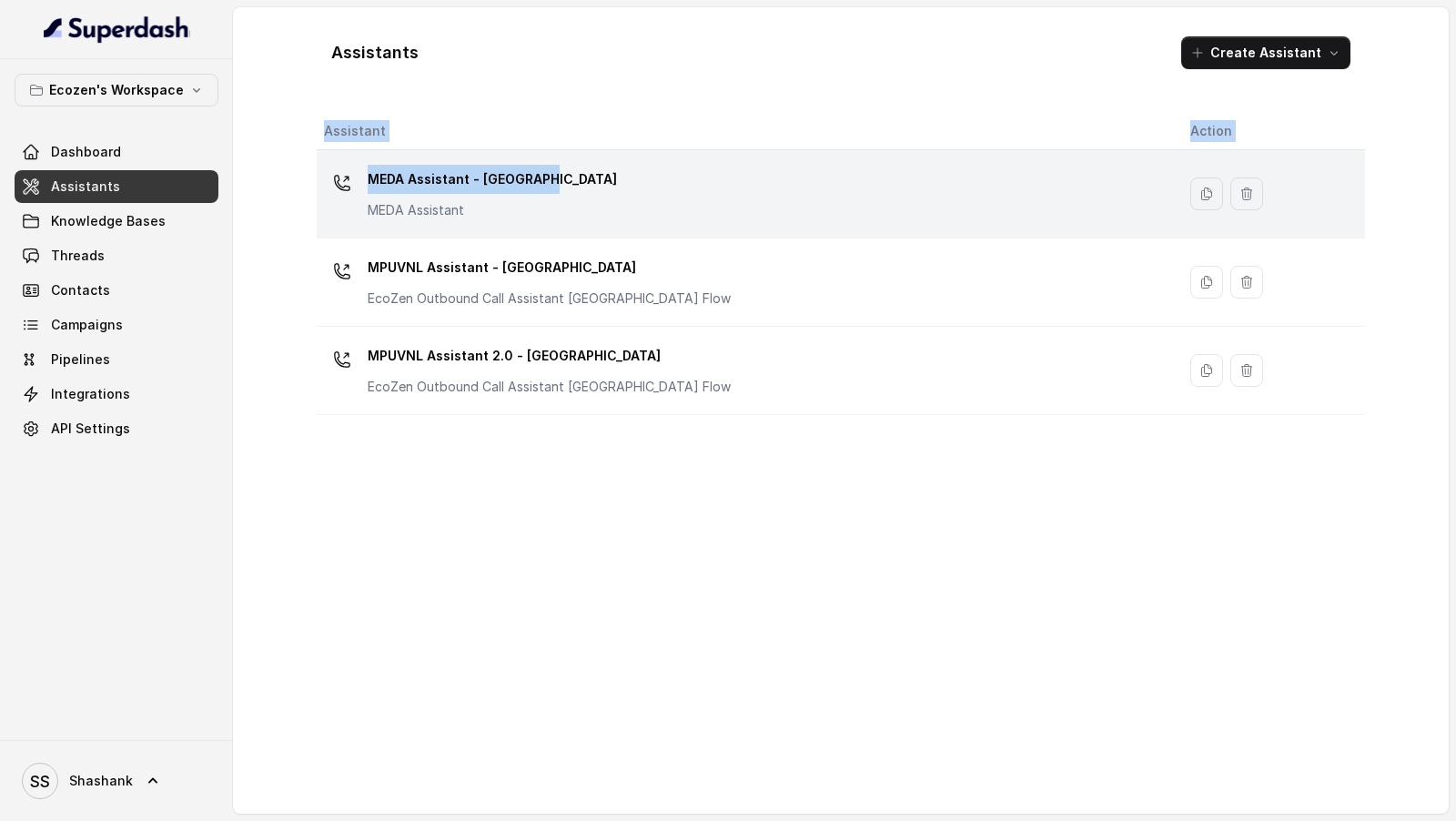
drag, startPoint x: 296, startPoint y: 174, endPoint x: 581, endPoint y: 183, distance: 285.1
click at [581, 183] on div "Assistants Create Assistant Assistant Action MEDA Assistant - [GEOGRAPHIC_DATA]…" at bounding box center [841, 410] width 1165 height 807
copy table "Assistant Action MEDA Assistant - [GEOGRAPHIC_DATA]"
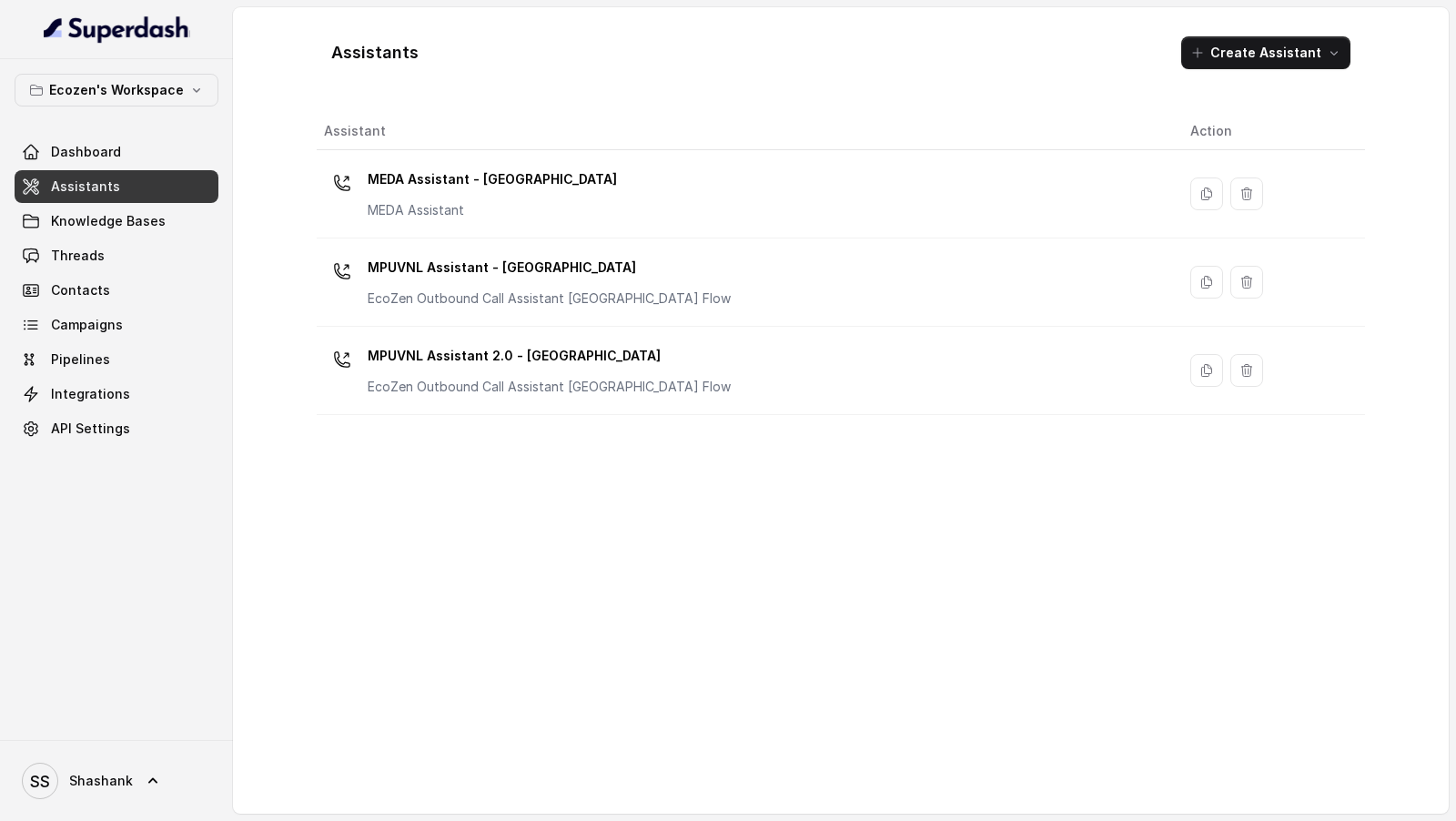
click at [421, 89] on div "Assistants Create Assistant Assistant Action MEDA Assistant - [GEOGRAPHIC_DATA]…" at bounding box center [841, 410] width 1048 height 777
